Goal: Information Seeking & Learning: Learn about a topic

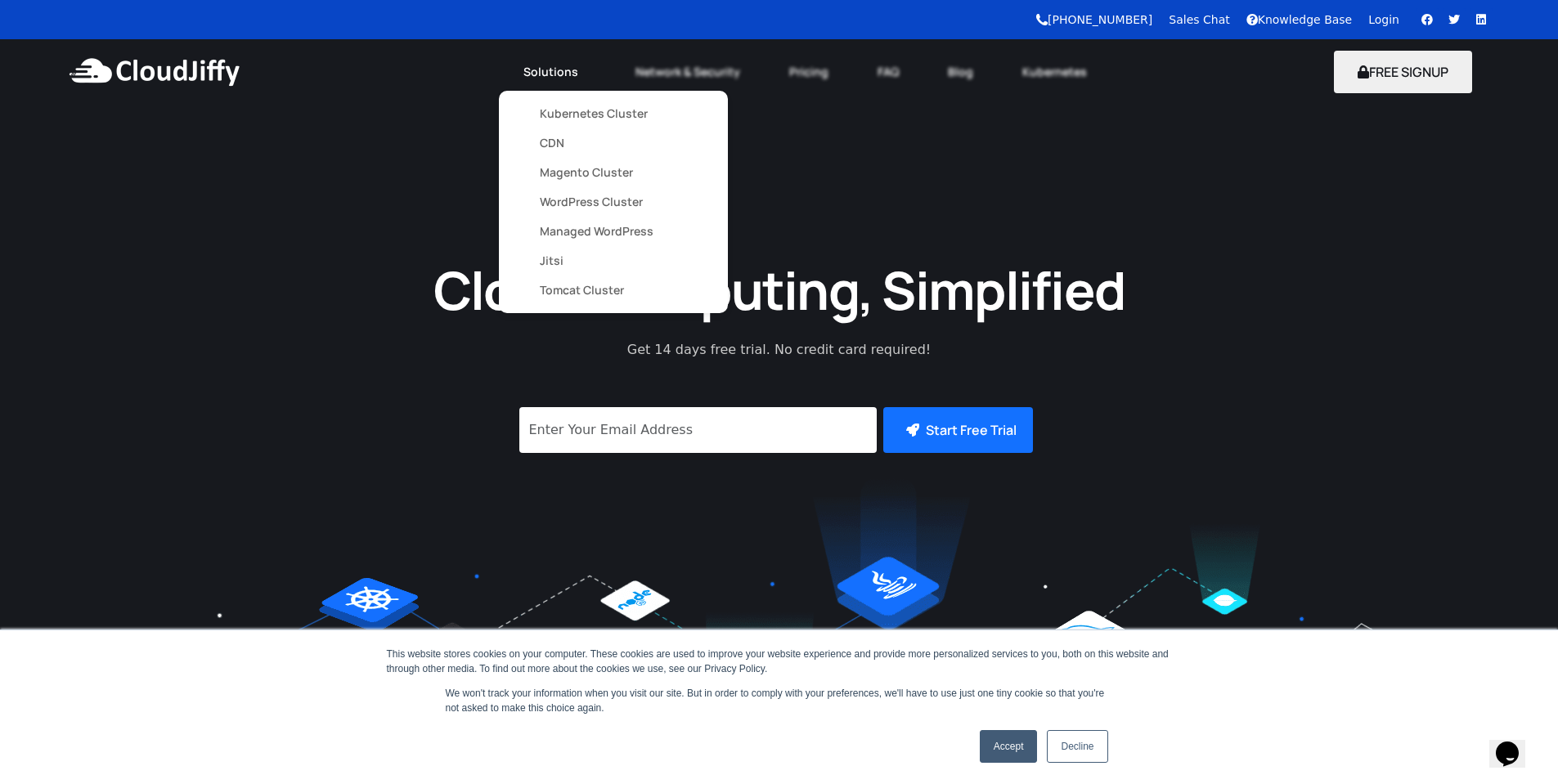
click at [569, 119] on link "Kubernetes Cluster" at bounding box center [613, 113] width 147 height 29
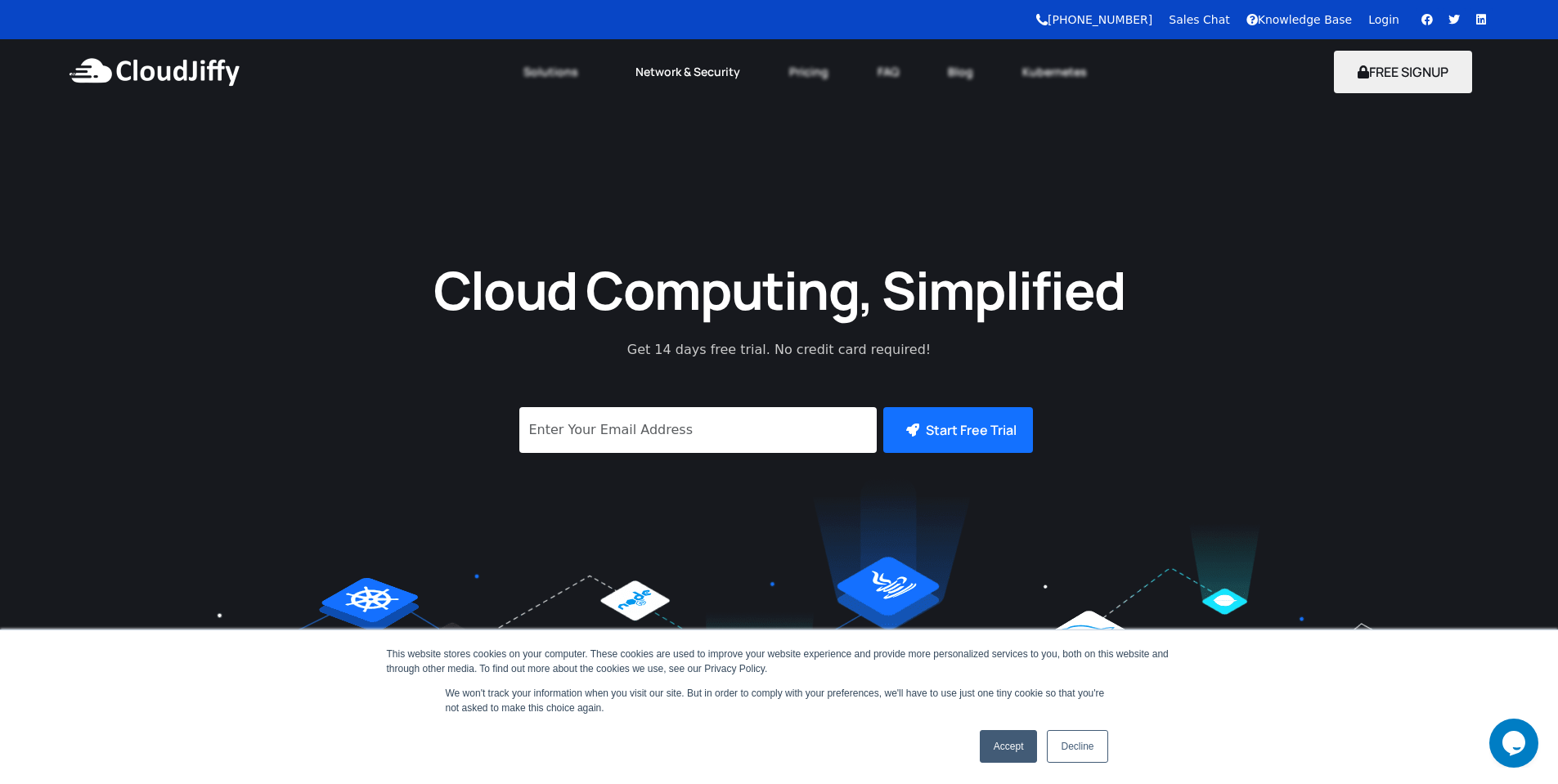
click at [686, 77] on link "Network & Security" at bounding box center [688, 72] width 154 height 36
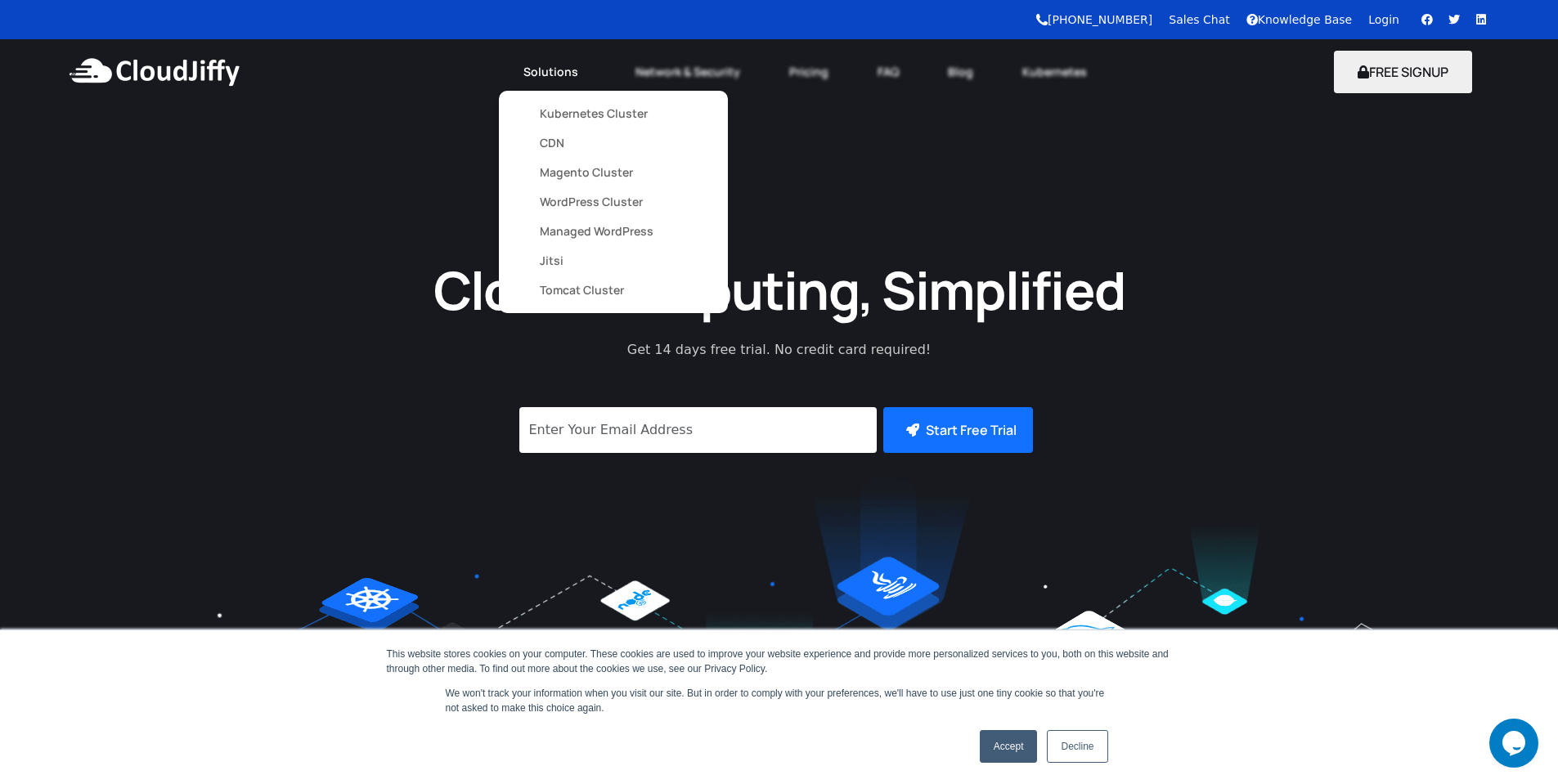
click at [556, 151] on link "CDN" at bounding box center [613, 143] width 147 height 29
click at [576, 170] on link "Magento Cluster" at bounding box center [613, 172] width 147 height 29
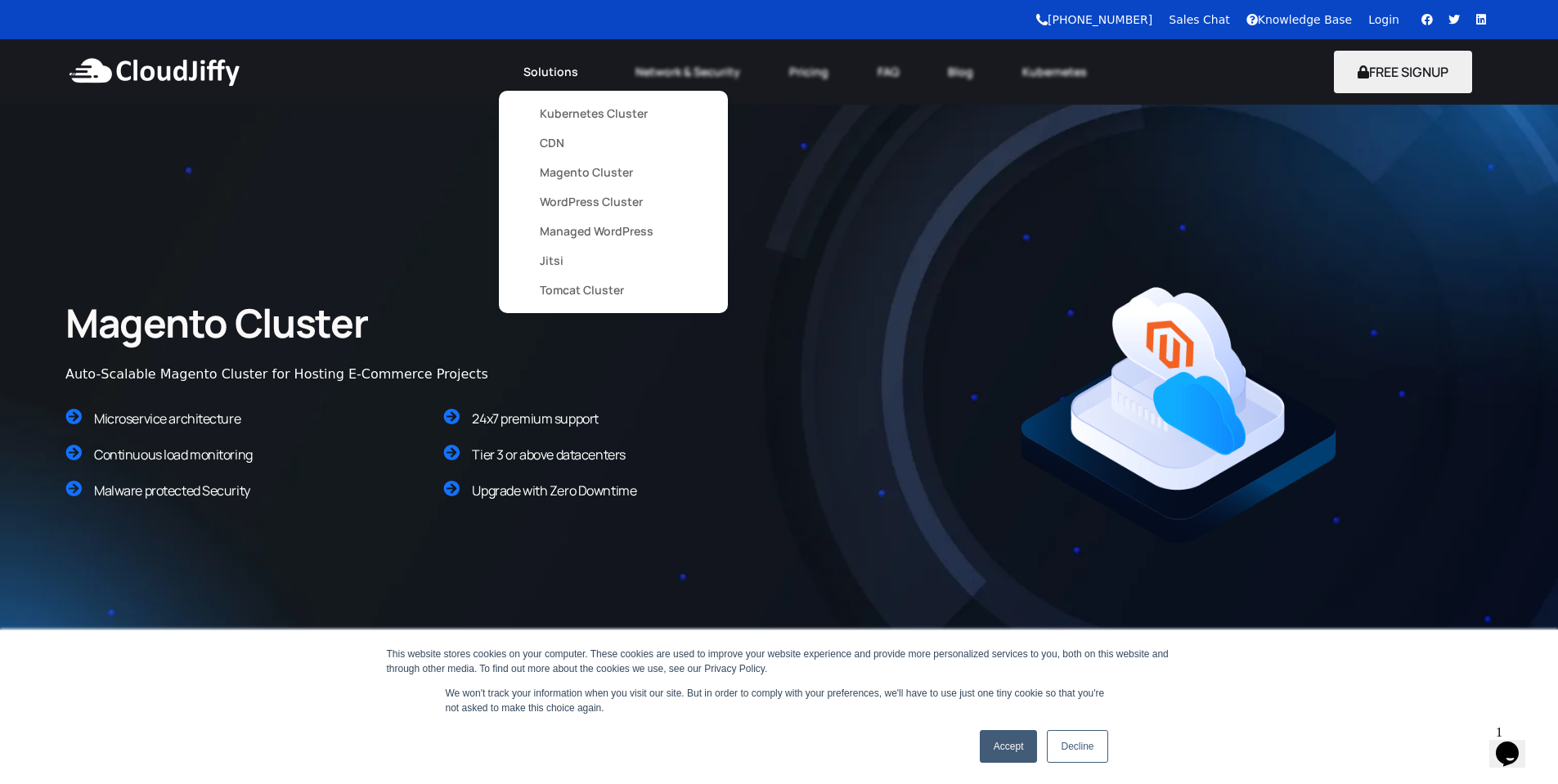
click at [571, 109] on link "Kubernetes Cluster" at bounding box center [613, 113] width 147 height 29
click at [589, 118] on link "Kubernetes Cluster" at bounding box center [613, 113] width 147 height 29
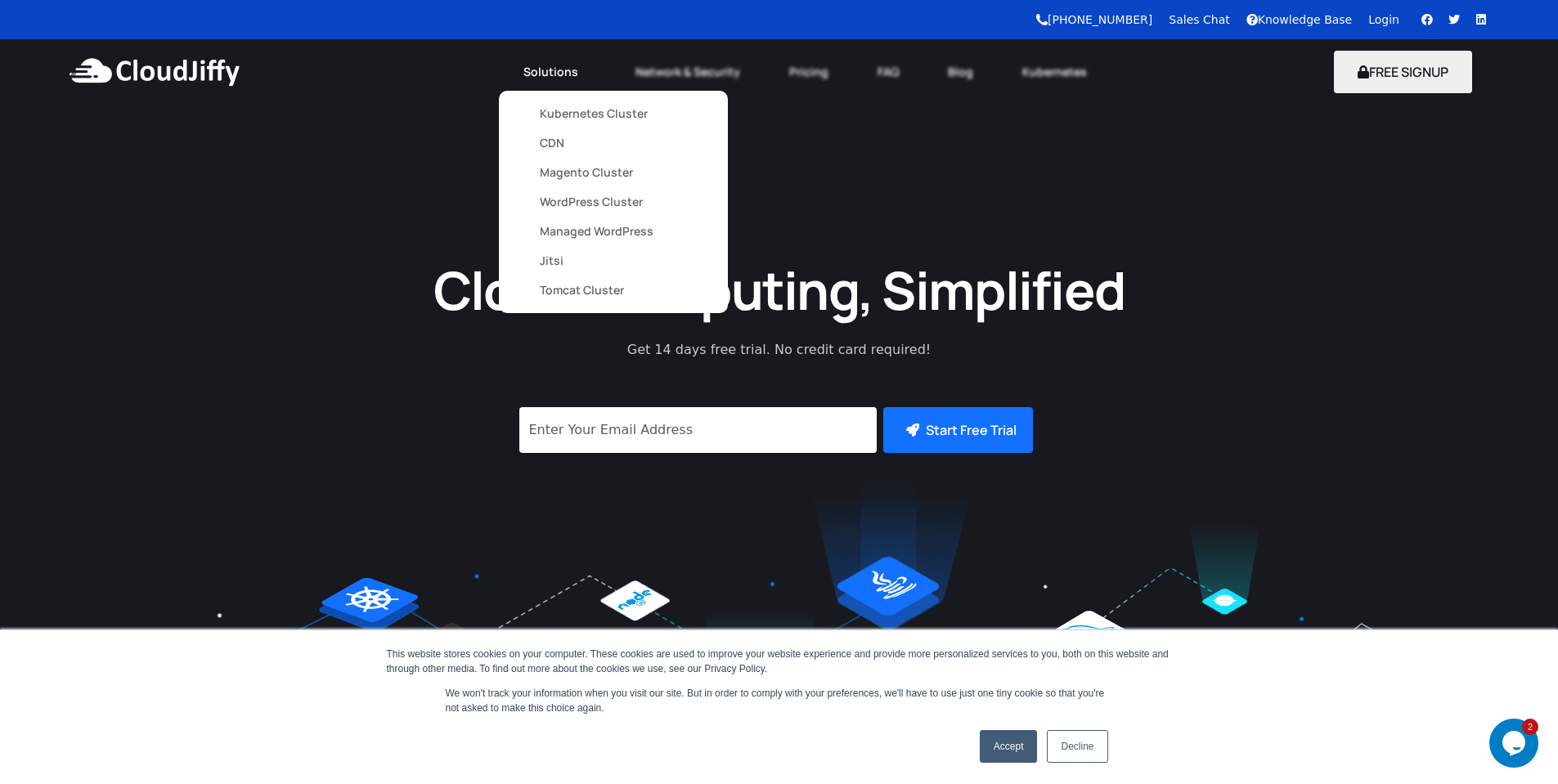
click at [591, 119] on link "Kubernetes Cluster" at bounding box center [613, 113] width 147 height 29
click at [550, 110] on link "Kubernetes Cluster" at bounding box center [613, 113] width 147 height 29
click at [550, 109] on link "Kubernetes Cluster" at bounding box center [613, 113] width 147 height 29
click at [548, 121] on link "Kubernetes Cluster" at bounding box center [613, 113] width 147 height 29
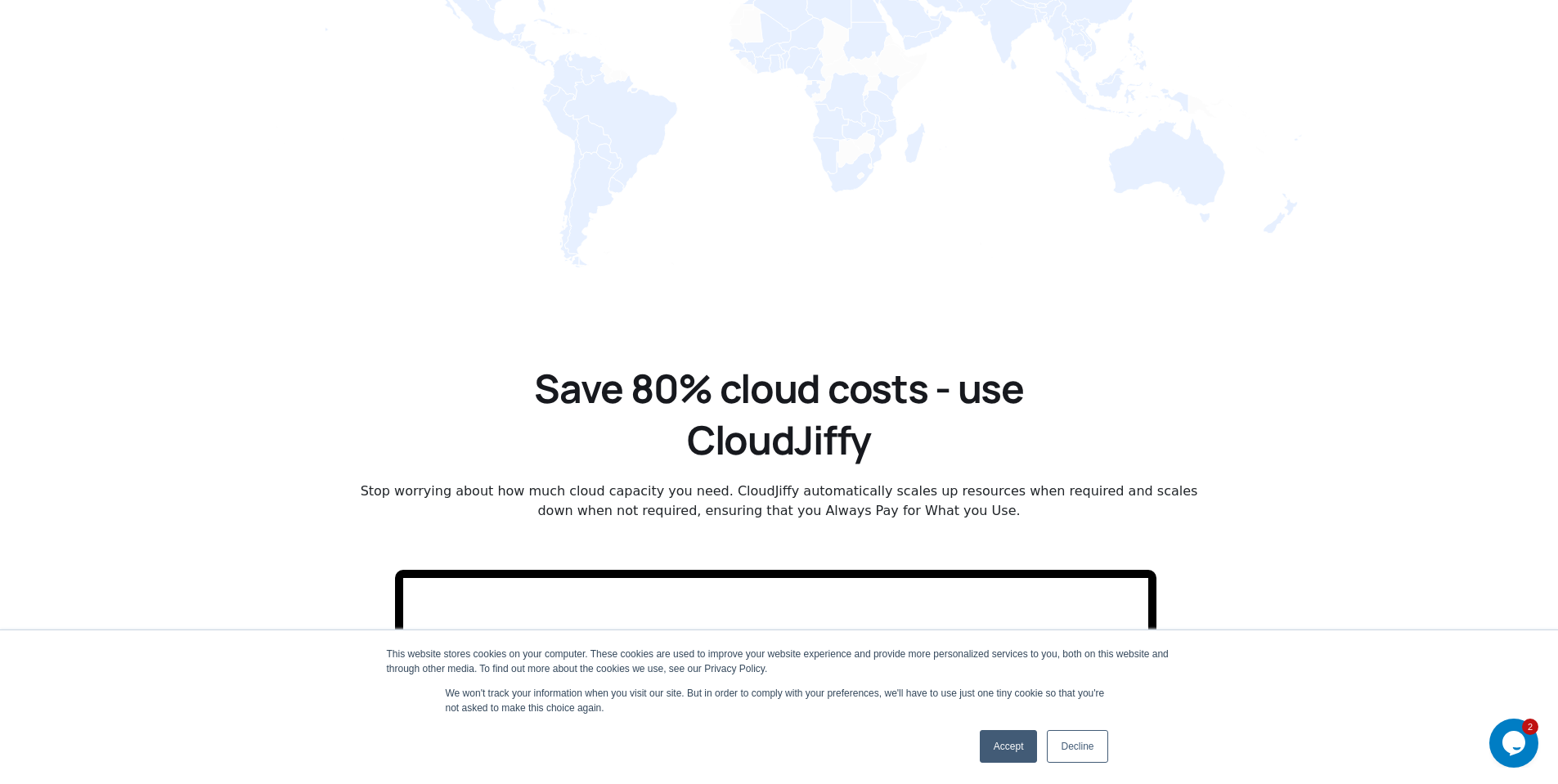
scroll to position [2649, 0]
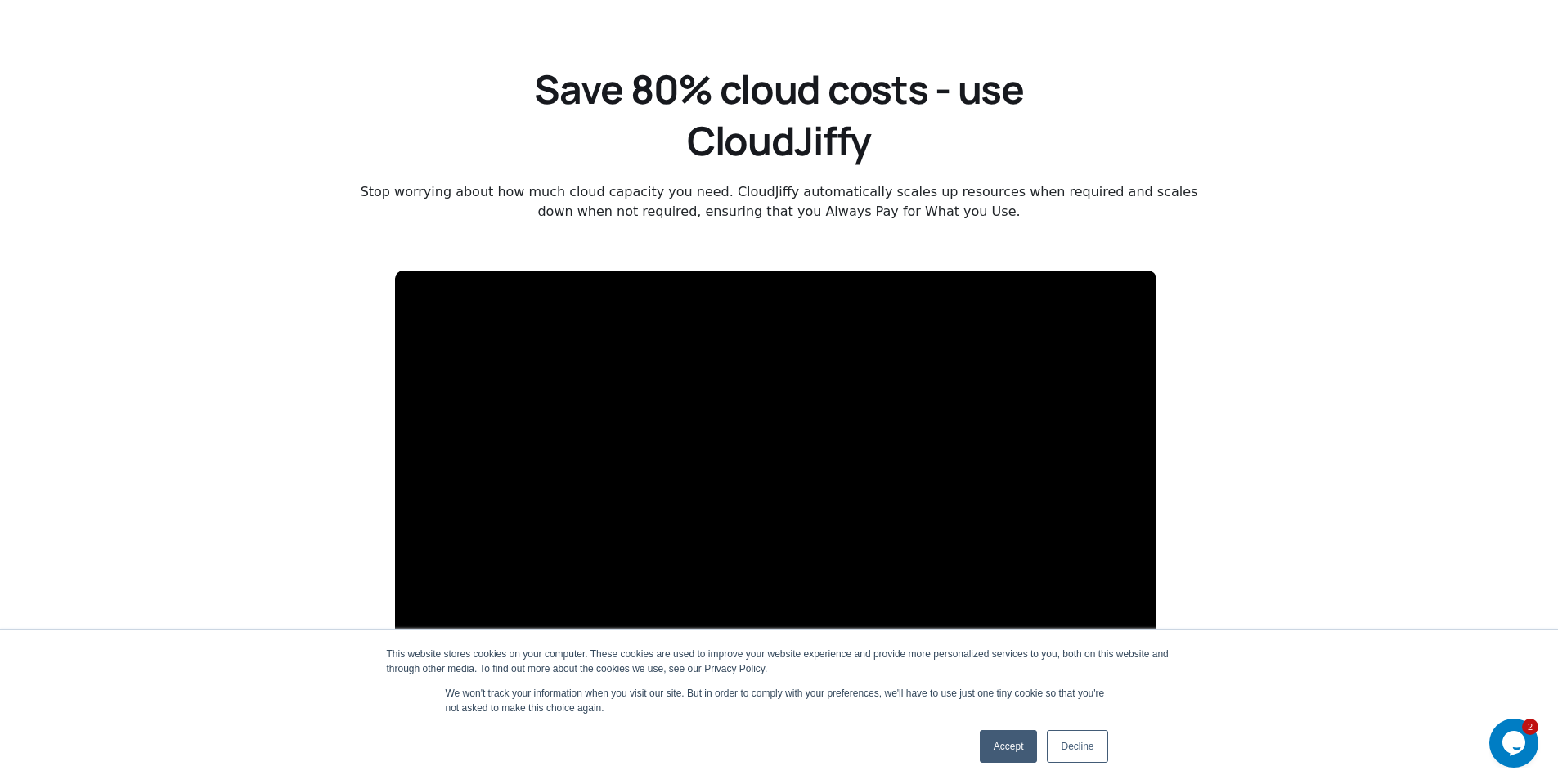
click at [1020, 749] on link "Accept" at bounding box center [1008, 747] width 58 height 33
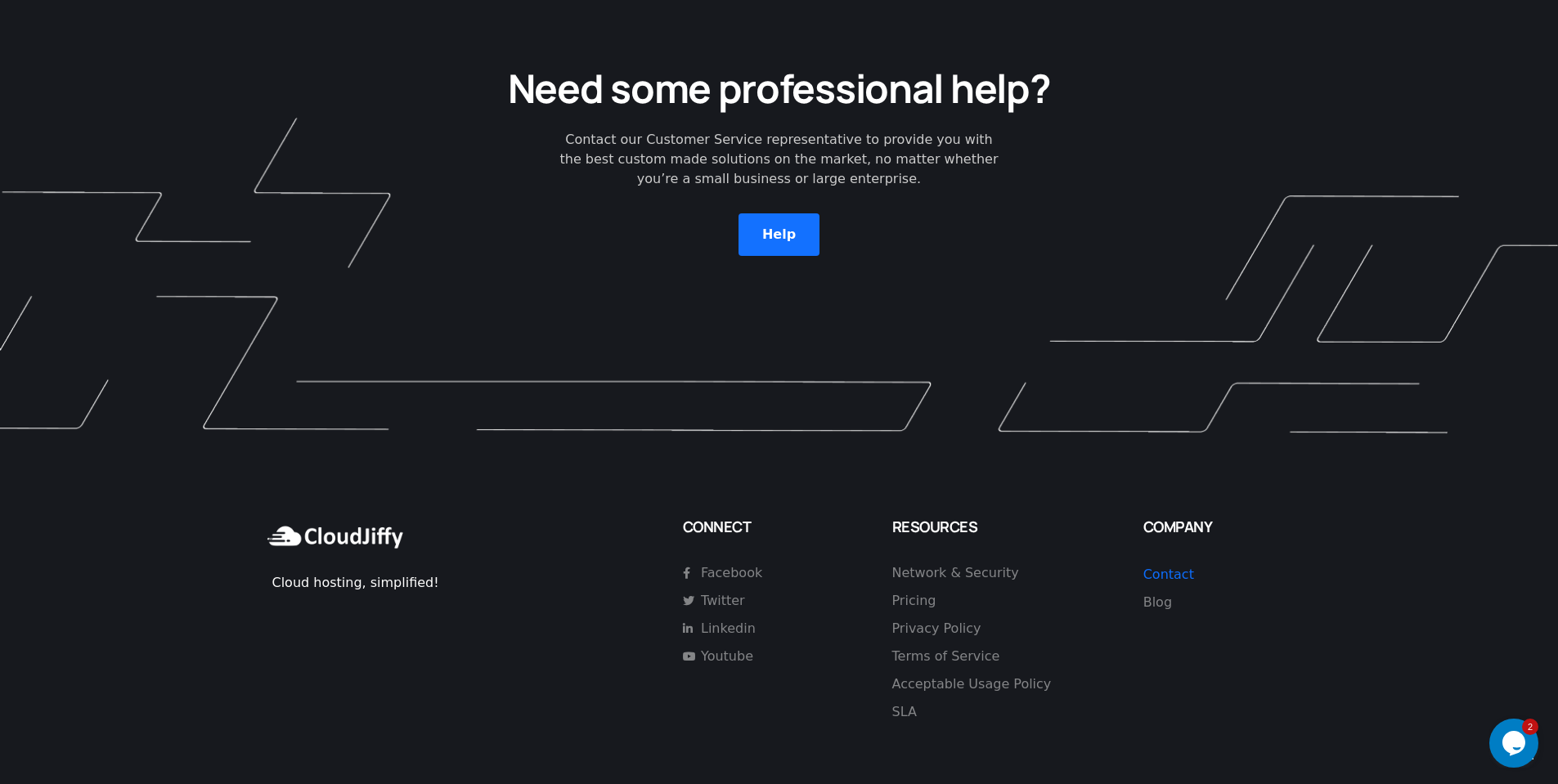
scroll to position [4611, 0]
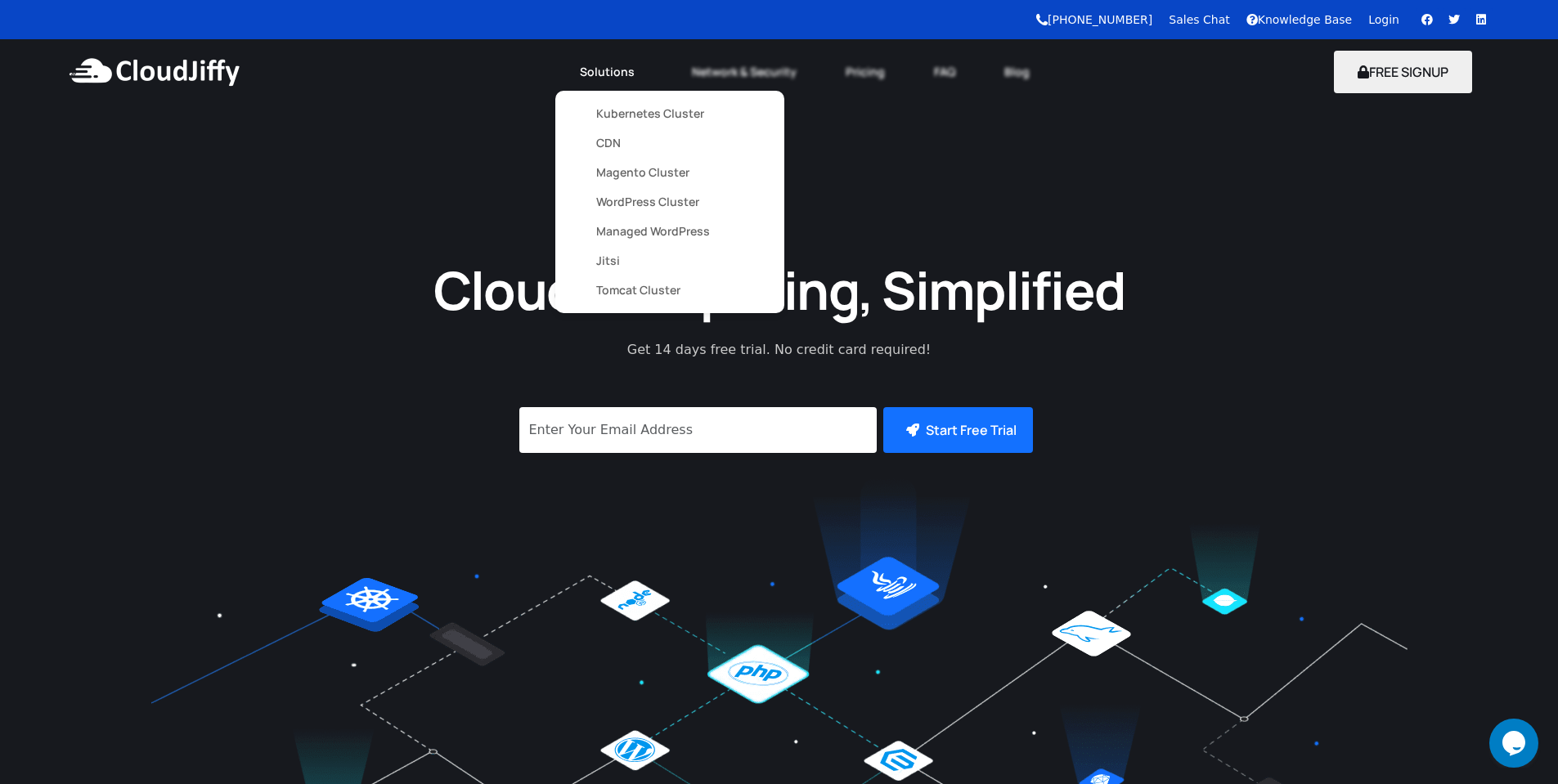
click at [622, 118] on link "Kubernetes Cluster" at bounding box center [670, 113] width 147 height 29
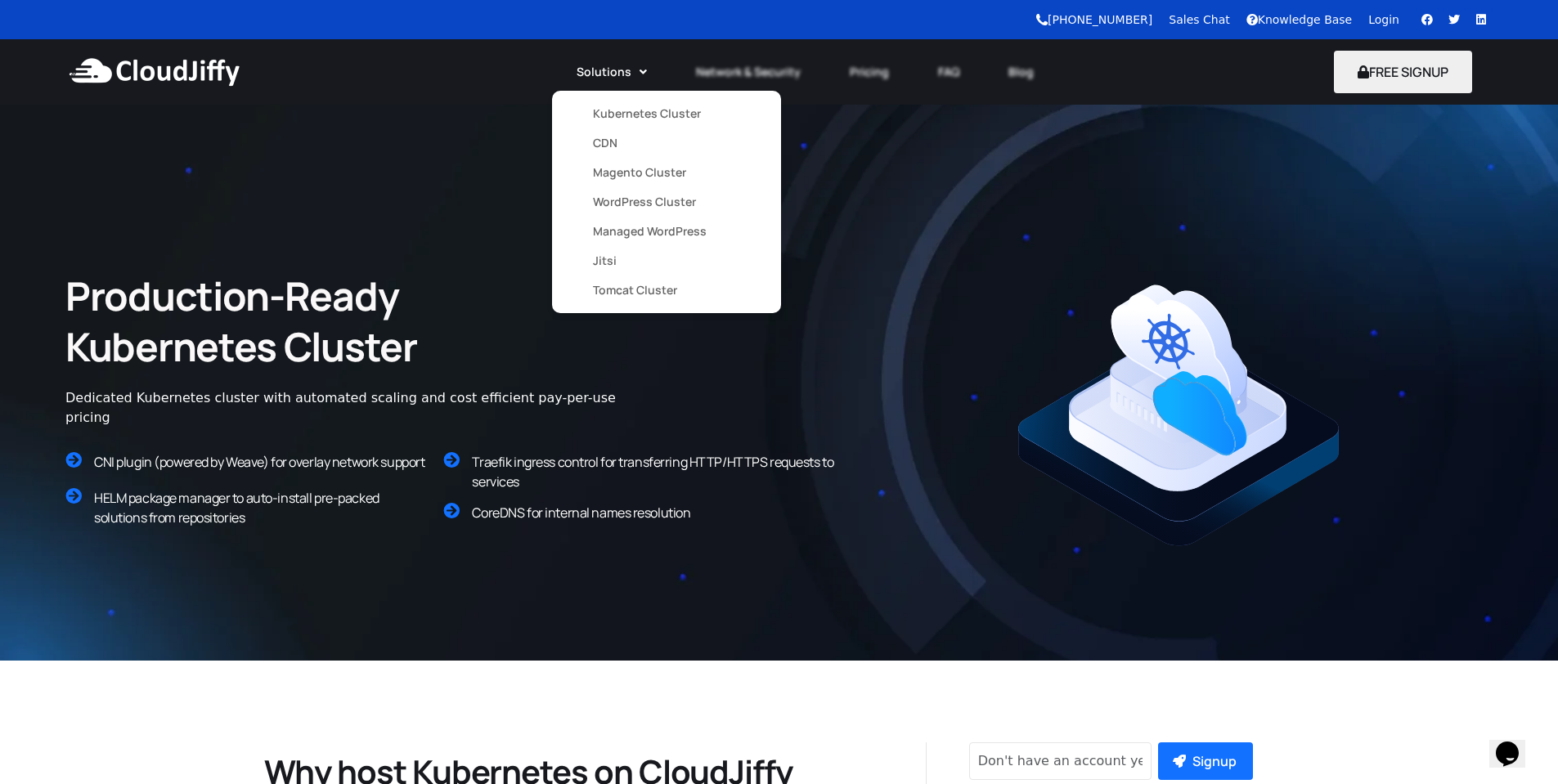
click at [641, 176] on link "Magento Cluster" at bounding box center [666, 172] width 147 height 29
